Goal: Check status: Check status

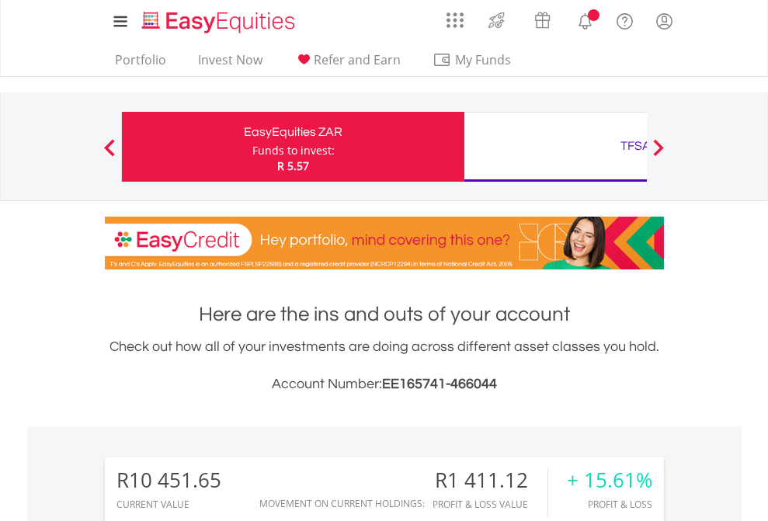
scroll to position [149, 244]
click at [252, 147] on div "Funds to invest:" at bounding box center [293, 151] width 82 height 16
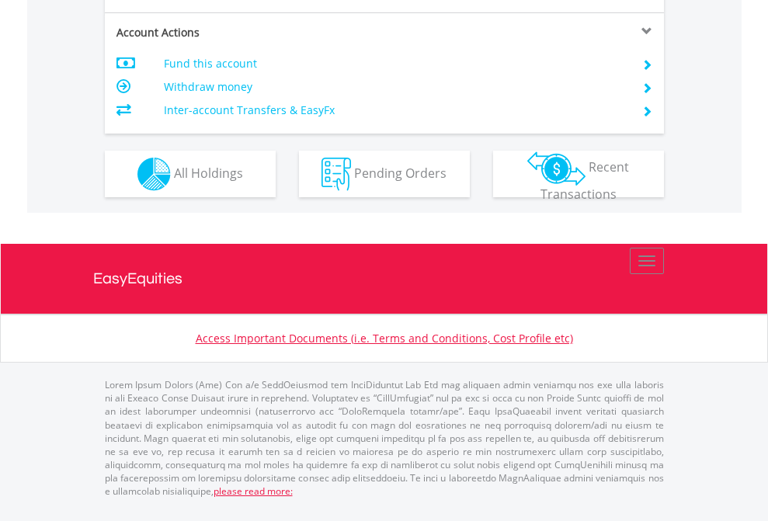
scroll to position [1458, 0]
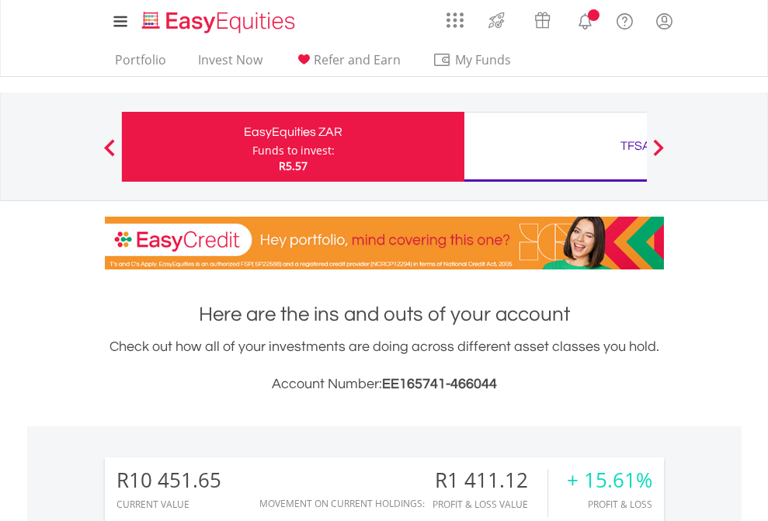
scroll to position [149, 244]
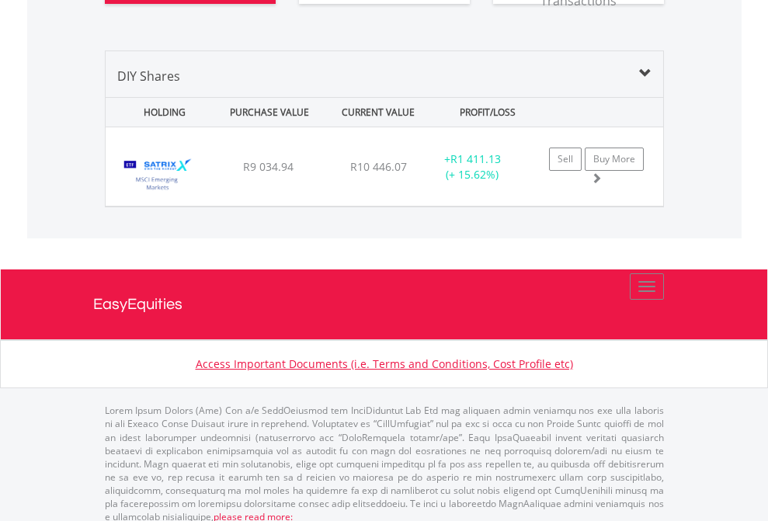
scroll to position [1790, 0]
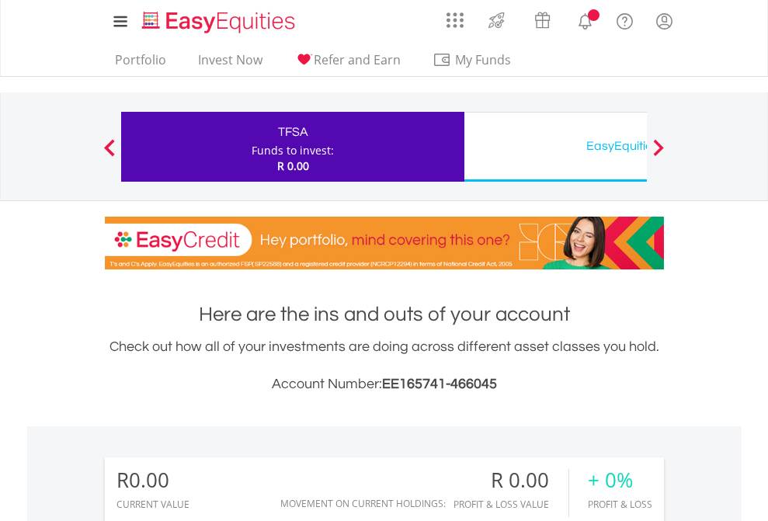
scroll to position [149, 244]
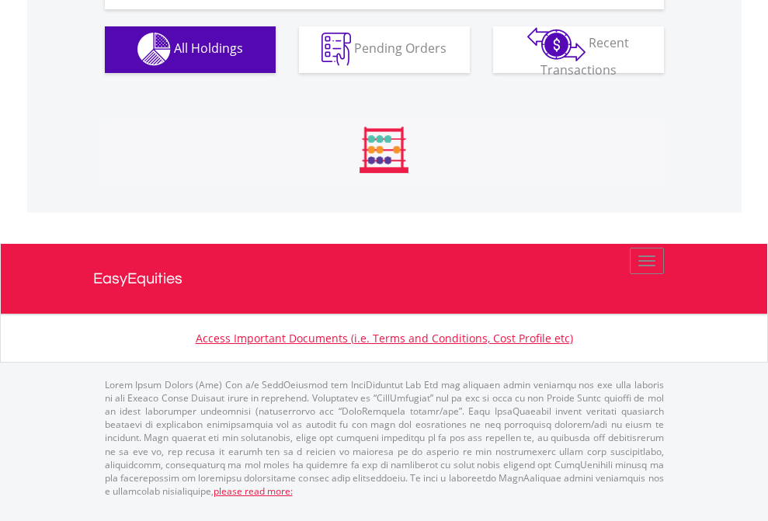
scroll to position [1538, 0]
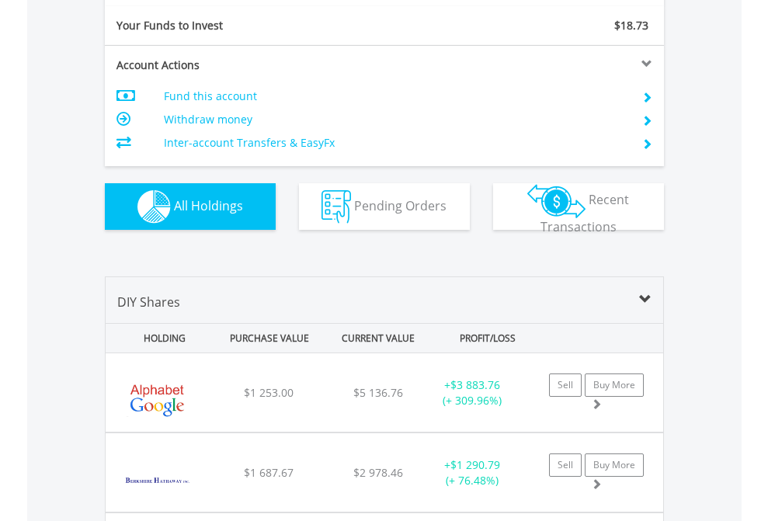
scroll to position [1728, 0]
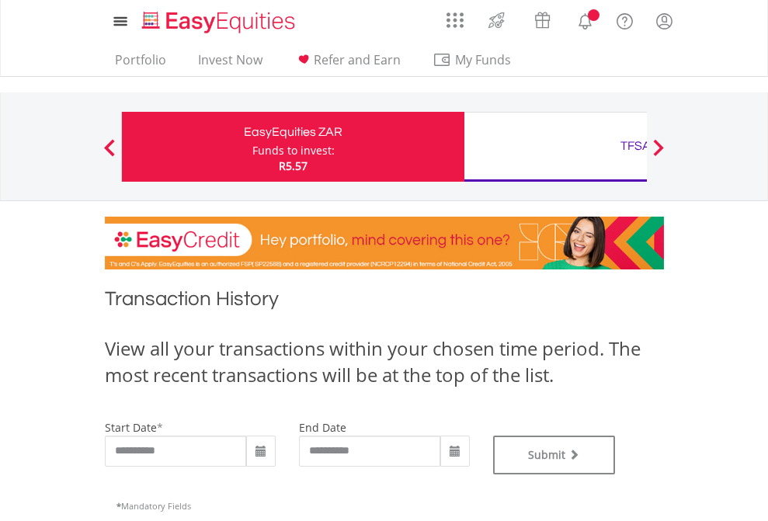
type input "**********"
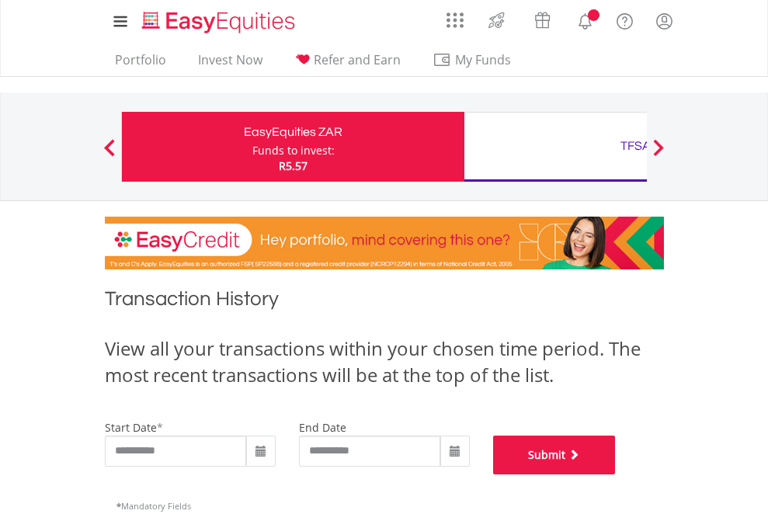
click at [616, 475] on button "Submit" at bounding box center [554, 455] width 123 height 39
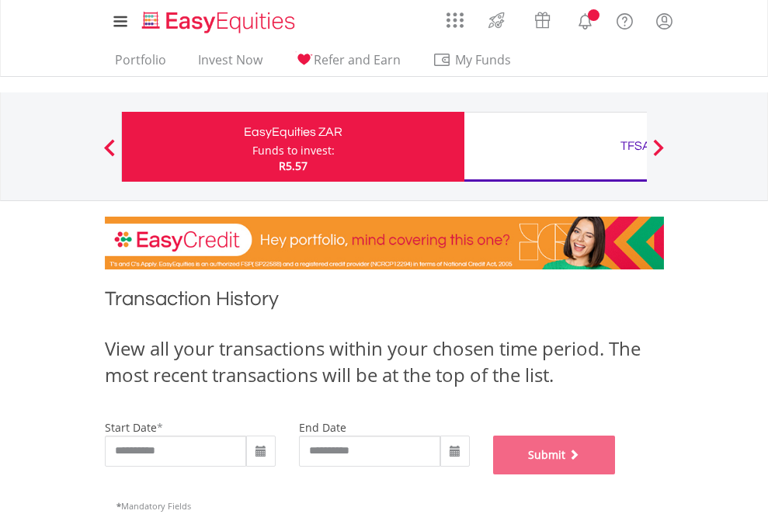
scroll to position [630, 0]
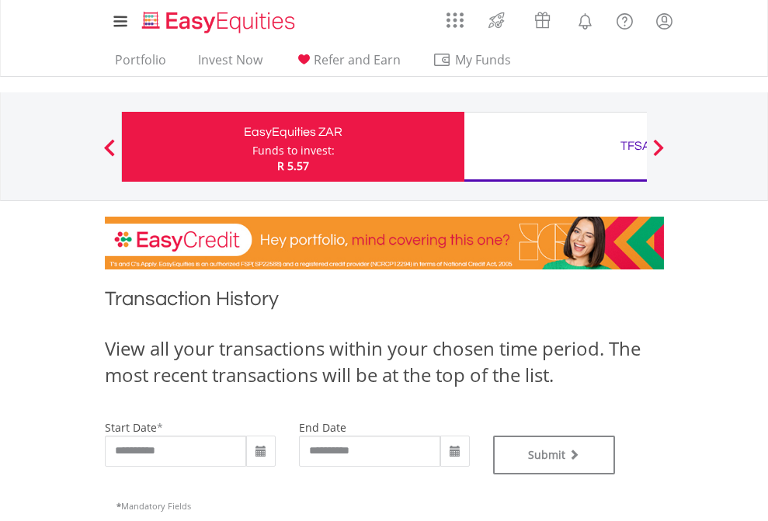
click at [555, 147] on div "TFSA" at bounding box center [636, 146] width 324 height 22
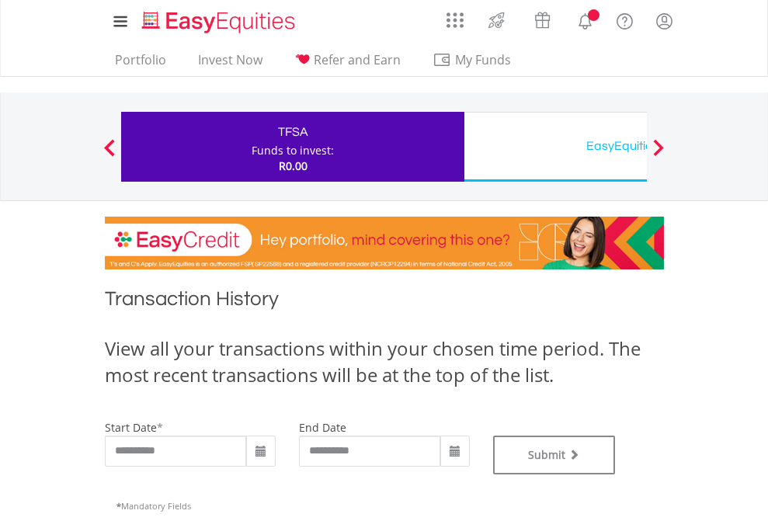
type input "**********"
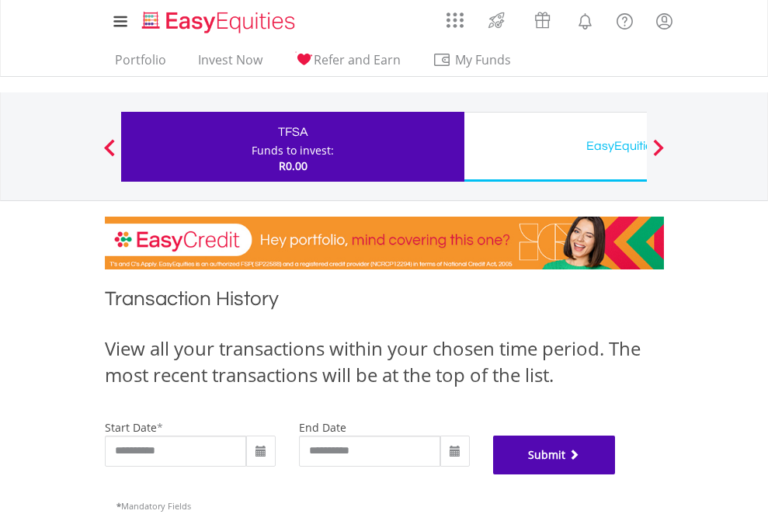
click at [616, 475] on button "Submit" at bounding box center [554, 455] width 123 height 39
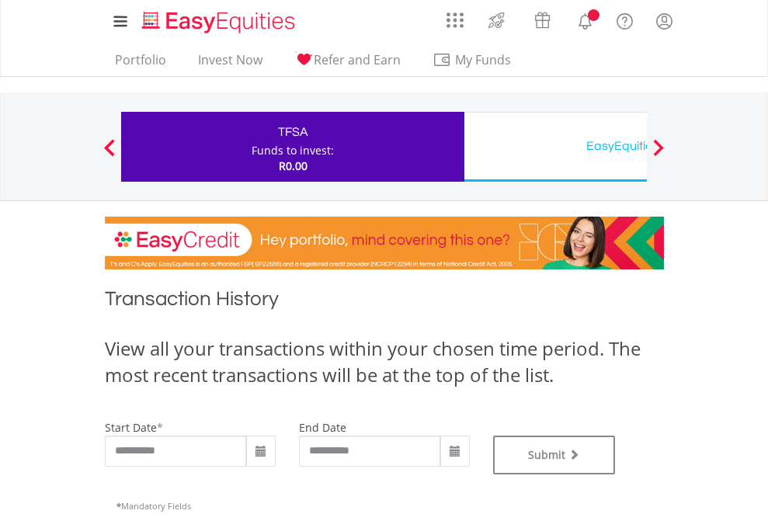
click at [555, 147] on div "EasyEquities USD" at bounding box center [636, 146] width 324 height 22
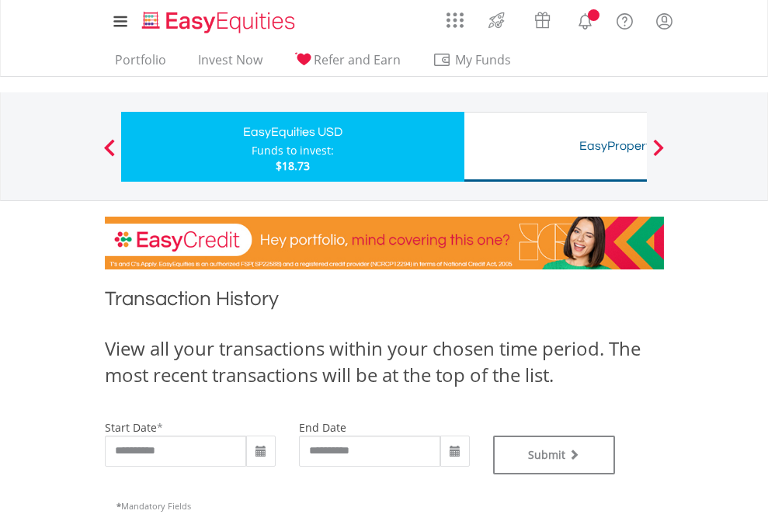
type input "**********"
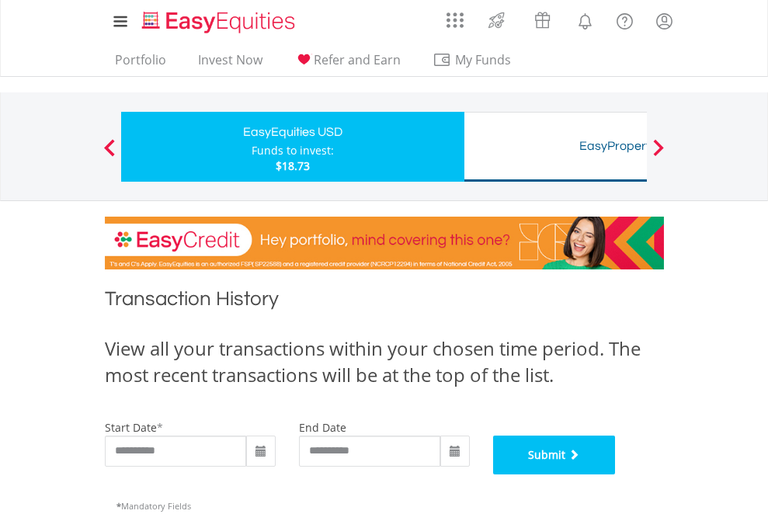
click at [616, 475] on button "Submit" at bounding box center [554, 455] width 123 height 39
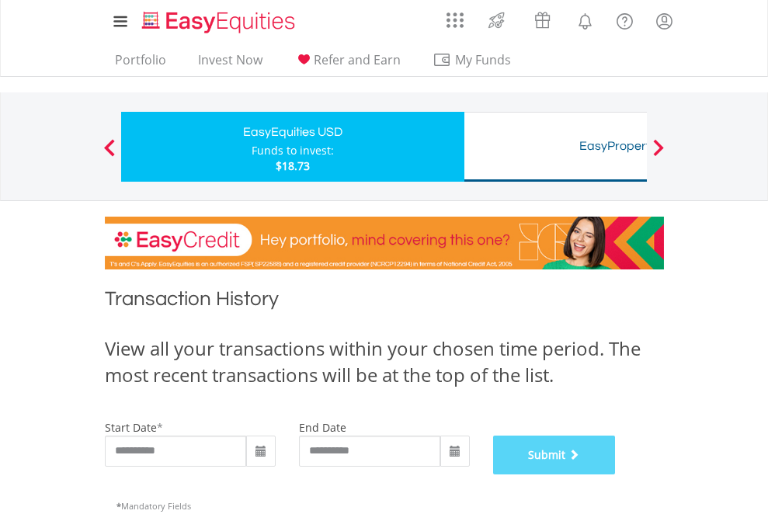
scroll to position [630, 0]
